Goal: Navigation & Orientation: Find specific page/section

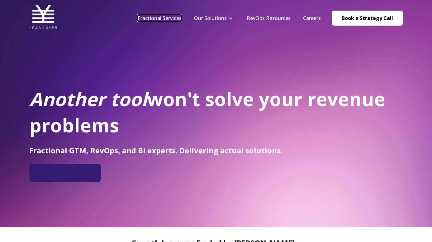
click at [168, 18] on link "Fractional Services" at bounding box center [160, 18] width 44 height 7
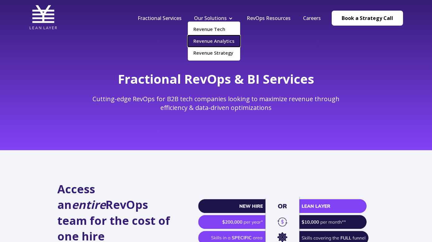
click at [216, 37] on link "Revenue Analytics" at bounding box center [214, 41] width 52 height 12
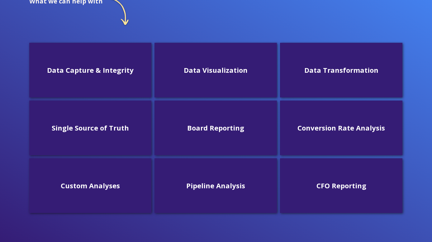
scroll to position [146, 0]
